Goal: Check status: Check status

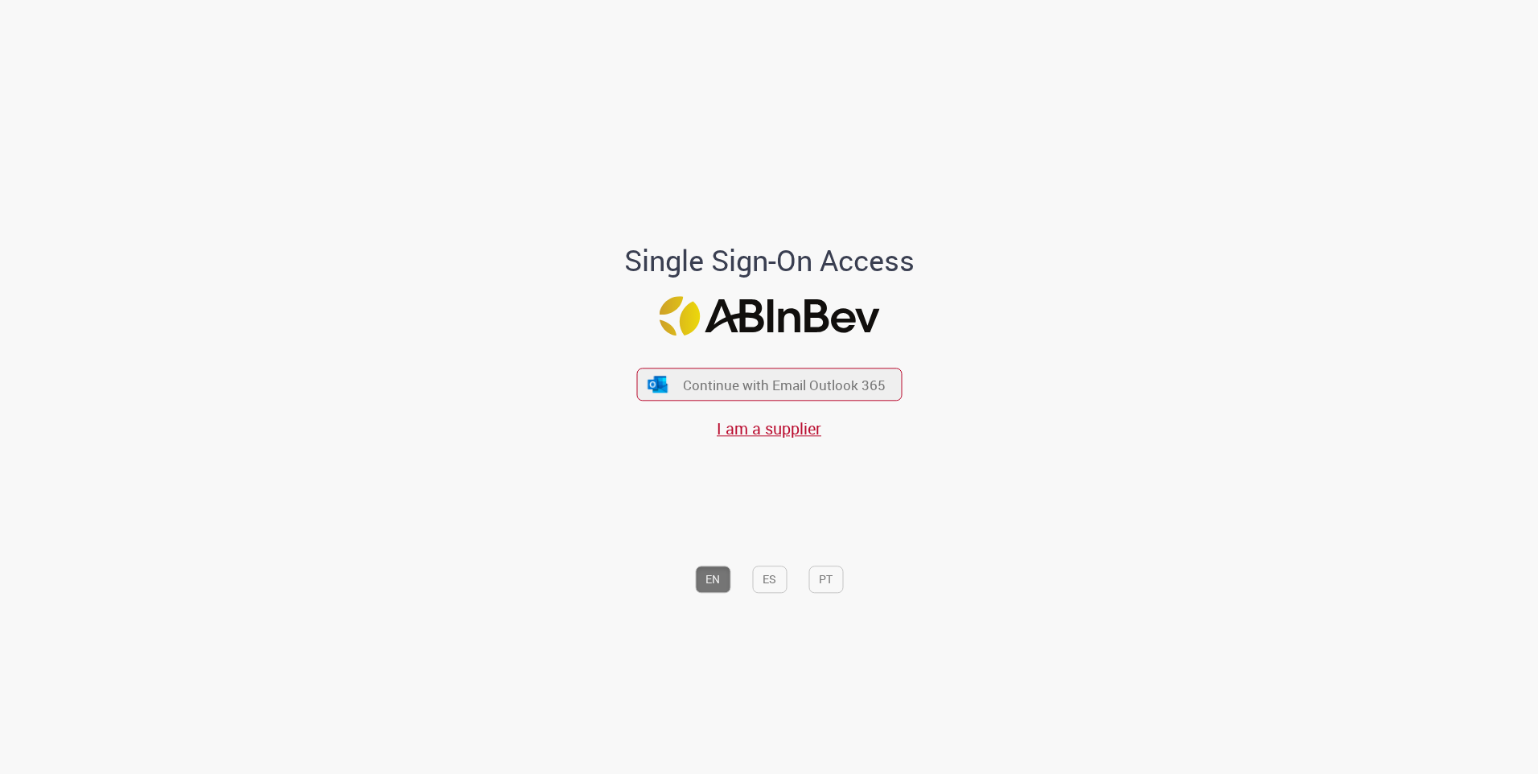
click at [713, 192] on div "Single Sign-On Access Continue with Email Outlook 365 I am a supplier EN ES PT" at bounding box center [769, 392] width 471 height 766
click at [706, 393] on span "Continue with Email Outlook 365" at bounding box center [784, 384] width 207 height 19
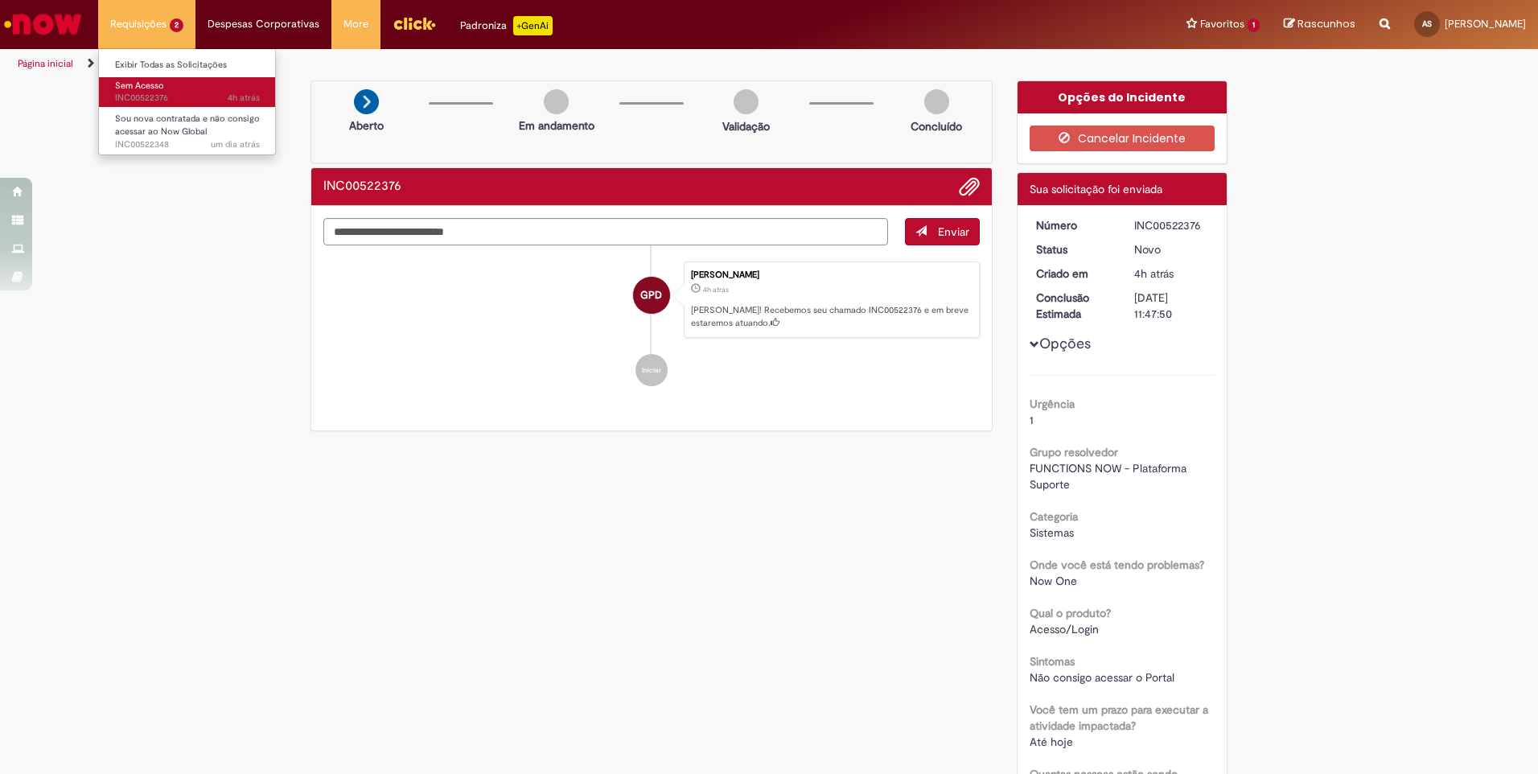
click at [165, 94] on span "4h atrás 4 horas atrás INC00522376" at bounding box center [187, 98] width 145 height 13
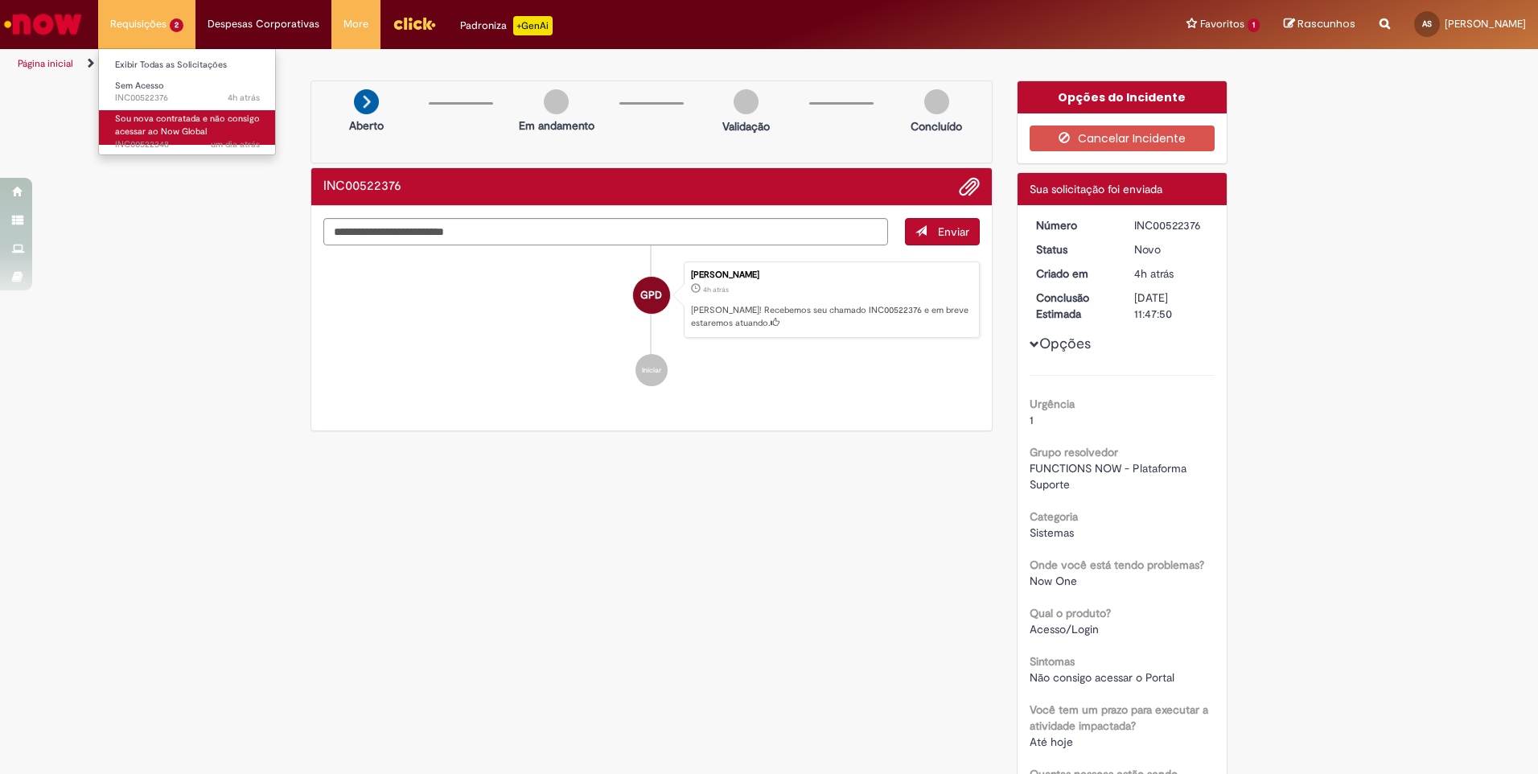
click at [161, 121] on span "Sou nova contratada e não consigo acessar ao Now Global" at bounding box center [187, 125] width 145 height 25
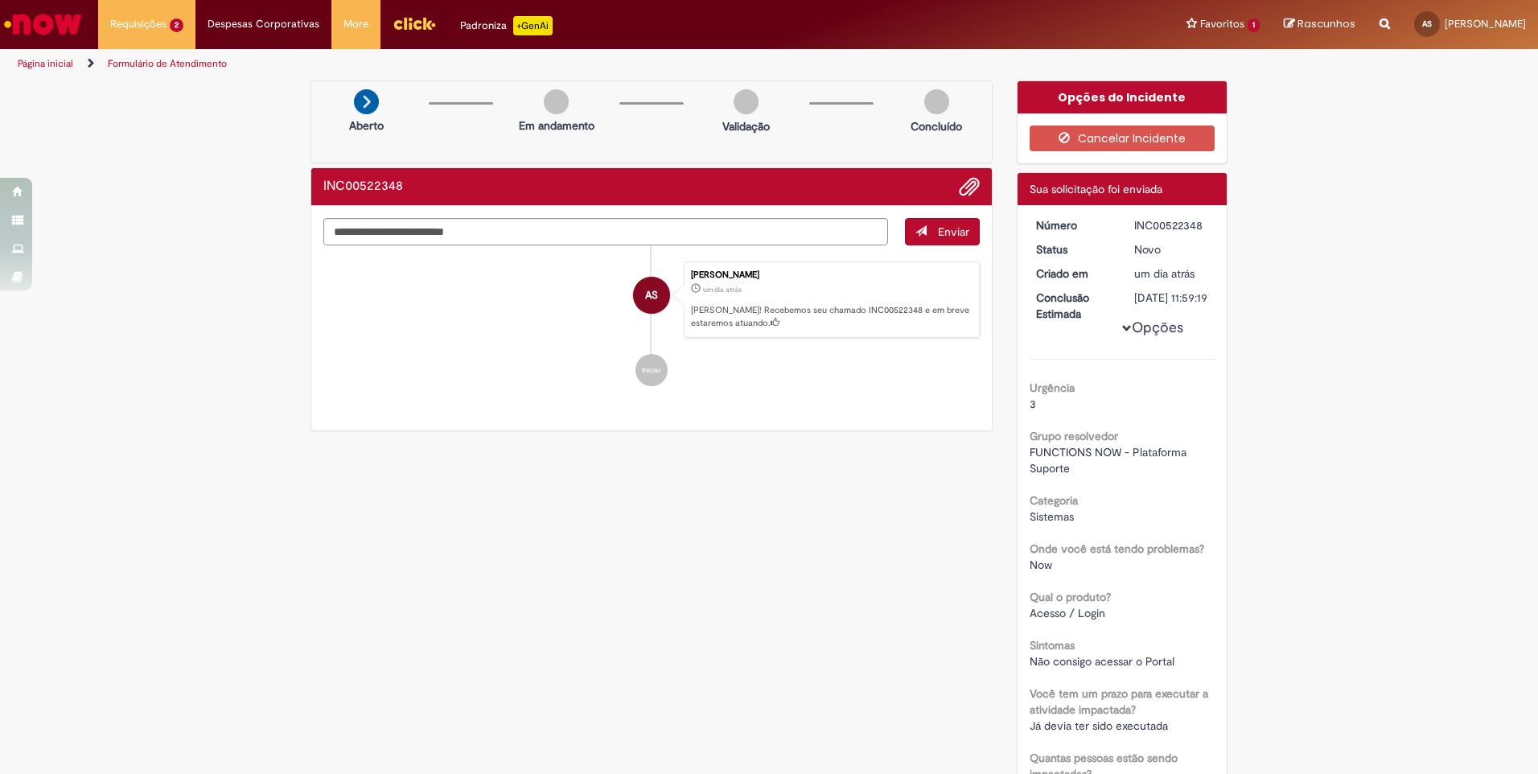
click at [45, 35] on img "Ir para a Homepage" at bounding box center [43, 24] width 83 height 32
